Goal: Information Seeking & Learning: Learn about a topic

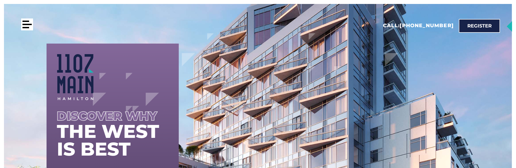
click at [32, 24] on div at bounding box center [27, 25] width 12 height 12
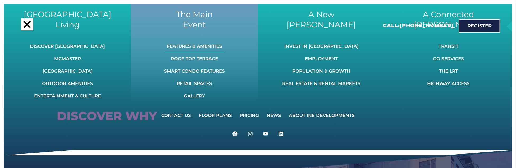
click at [206, 45] on link "Features & Amenities" at bounding box center [194, 46] width 61 height 12
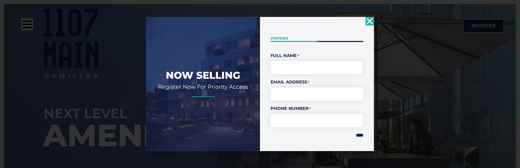
drag, startPoint x: 369, startPoint y: 20, endPoint x: 340, endPoint y: 69, distance: 56.8
click at [369, 20] on use "Close" at bounding box center [370, 21] width 6 height 6
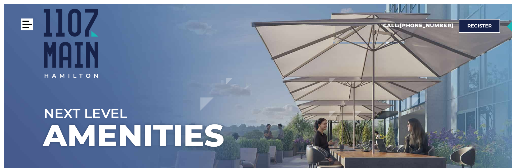
click at [26, 25] on div at bounding box center [26, 24] width 9 height 1
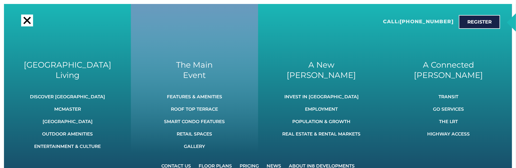
scroll to position [79, 0]
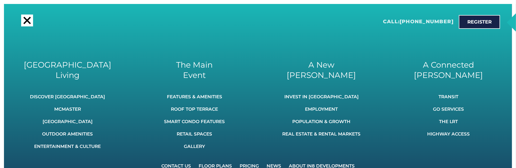
click at [249, 164] on link "Pricing" at bounding box center [249, 166] width 26 height 12
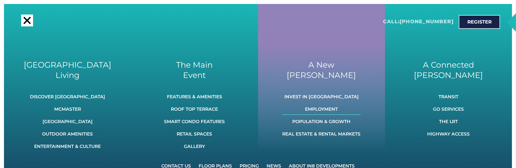
scroll to position [185, 0]
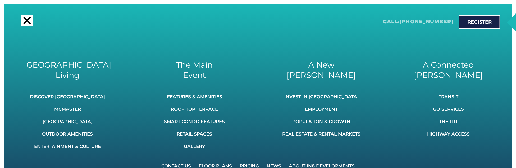
click at [271, 165] on link "News" at bounding box center [273, 166] width 21 height 12
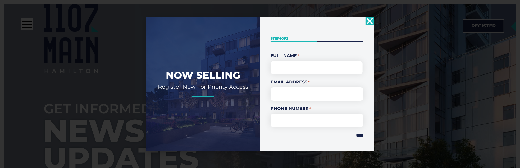
click at [370, 21] on use "Close" at bounding box center [370, 21] width 6 height 6
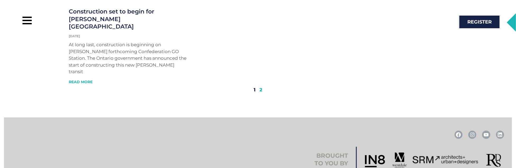
scroll to position [423, 0]
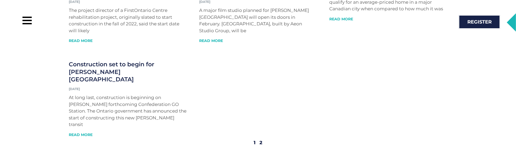
click at [260, 140] on link "Page 2" at bounding box center [261, 143] width 3 height 6
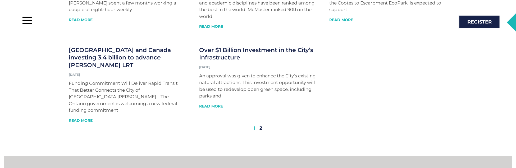
scroll to position [317, 0]
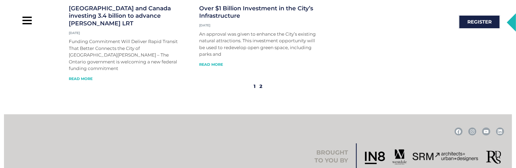
click at [254, 84] on link "Page 1" at bounding box center [255, 87] width 2 height 6
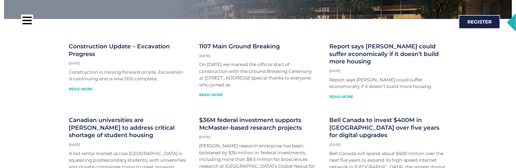
scroll to position [159, 0]
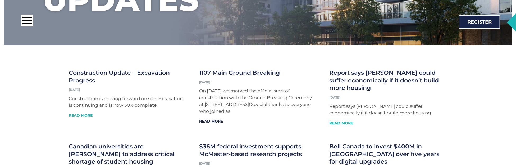
click at [212, 120] on link "Read More" at bounding box center [211, 121] width 24 height 5
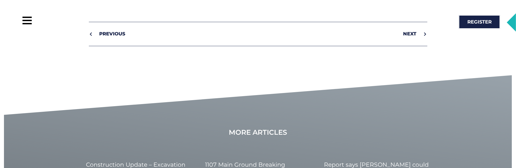
scroll to position [291, 0]
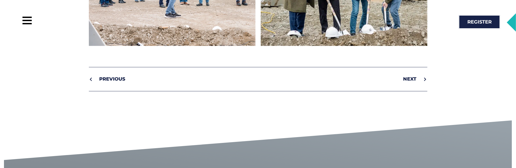
click at [412, 78] on span "Next" at bounding box center [409, 79] width 13 height 8
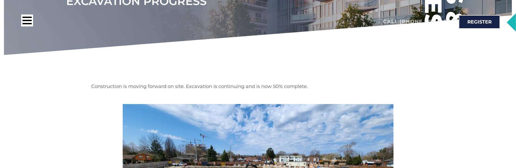
scroll to position [53, 0]
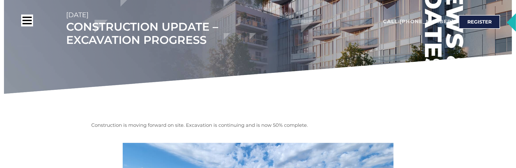
scroll to position [0, 0]
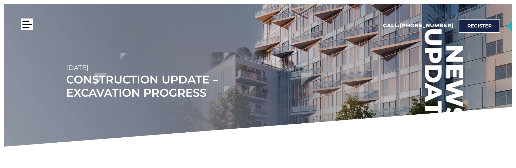
click at [26, 24] on div at bounding box center [26, 24] width 9 height 1
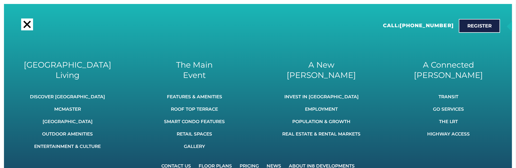
click at [25, 22] on div at bounding box center [27, 24] width 7 height 7
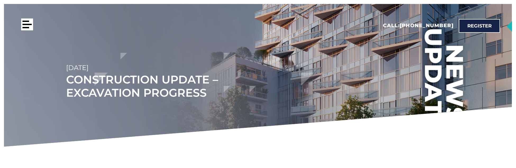
click at [30, 24] on div at bounding box center [26, 24] width 9 height 1
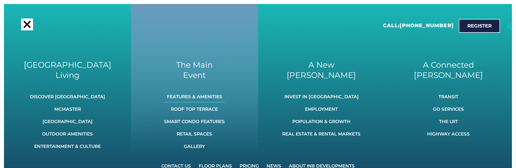
click at [203, 96] on link "Features & Amenities" at bounding box center [194, 97] width 61 height 12
